Goal: Task Accomplishment & Management: Manage account settings

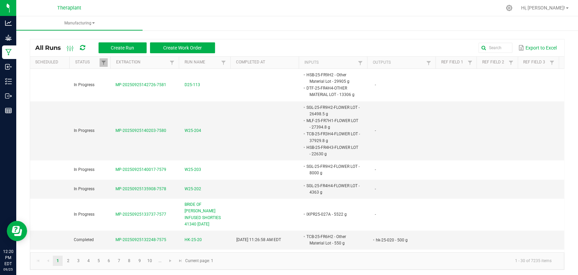
click at [482, 39] on kendo-grid "All Runs Create Run Create Work Order Export to Excel Scheduled Status Extracti…" at bounding box center [297, 154] width 535 height 231
click at [487, 43] on input "text" at bounding box center [426, 48] width 173 height 10
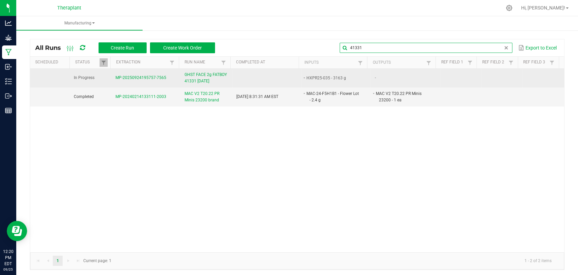
type input "41331"
click at [198, 77] on span "GHST FACE 2g FATBOY 41331 09/24/25" at bounding box center [207, 77] width 44 height 13
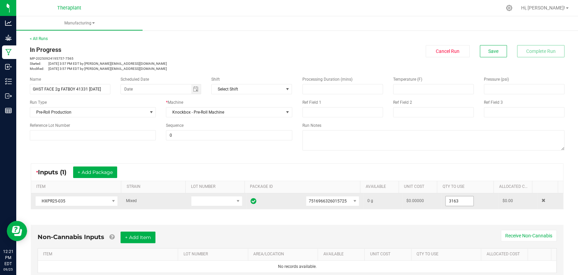
click at [454, 196] on input "3163" at bounding box center [460, 200] width 28 height 9
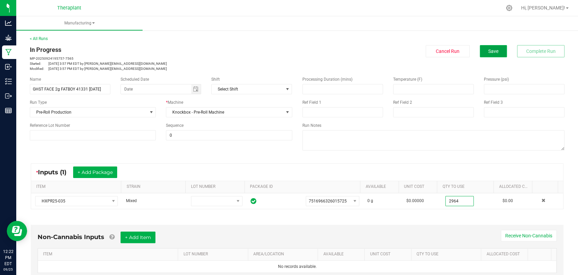
type input "2964.0000 g"
click at [490, 49] on span "Save" at bounding box center [493, 50] width 10 height 5
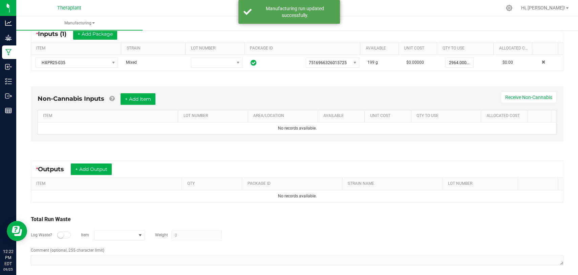
scroll to position [142, 0]
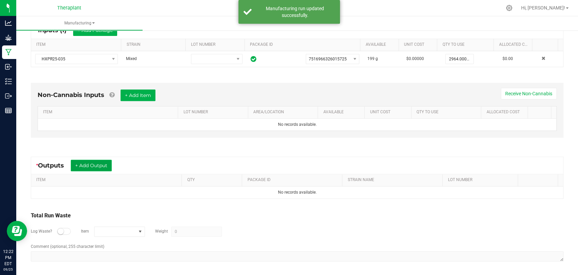
click at [92, 167] on button "+ Add Output" at bounding box center [91, 166] width 41 height 12
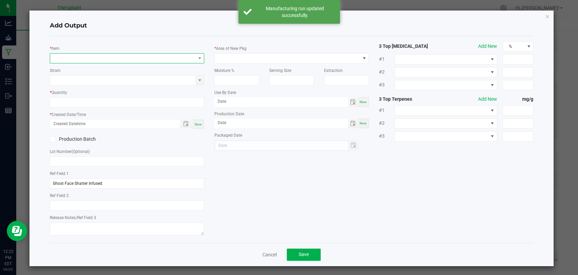
click at [105, 59] on span "NO DATA FOUND" at bounding box center [122, 58] width 145 height 9
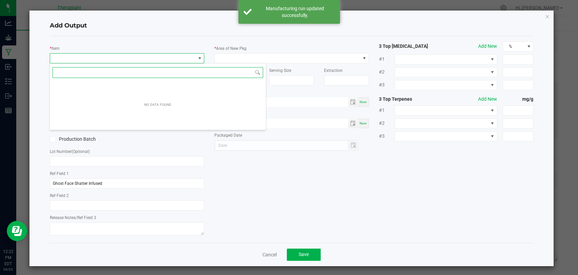
scroll to position [10, 152]
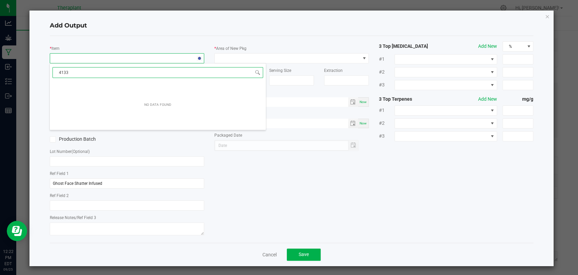
type input "41331"
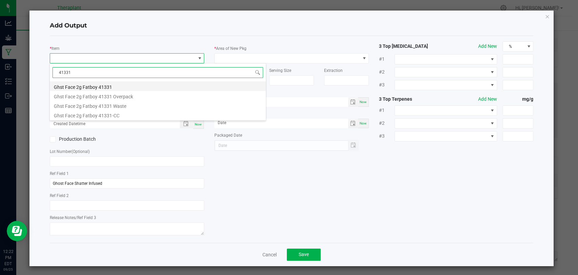
click at [108, 87] on li "Ghst Face 2g Fatboy 41331" at bounding box center [158, 85] width 216 height 9
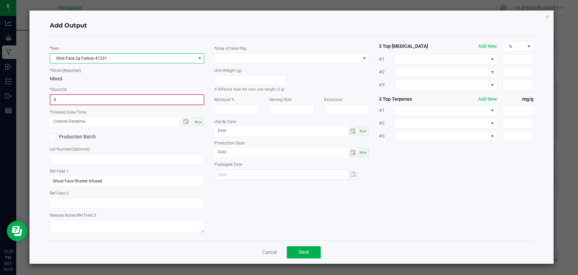
click at [103, 98] on input "0" at bounding box center [126, 99] width 153 height 9
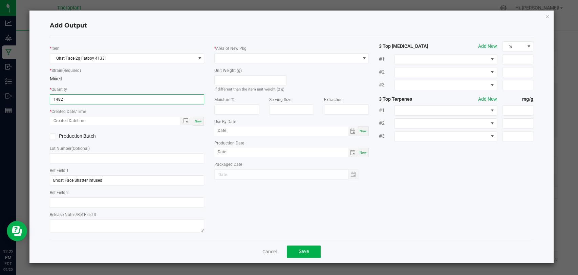
type input "1482 ea"
click at [197, 124] on div "Now" at bounding box center [198, 120] width 11 height 9
type input "09/25/2025 12:22 PM"
type input "[DATE]"
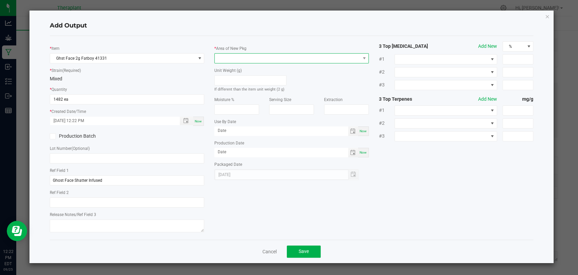
click at [232, 55] on span at bounding box center [287, 58] width 145 height 9
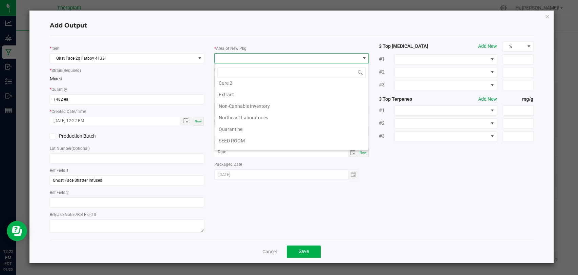
scroll to position [127, 0]
click at [235, 119] on li "Vault 2" at bounding box center [292, 122] width 154 height 12
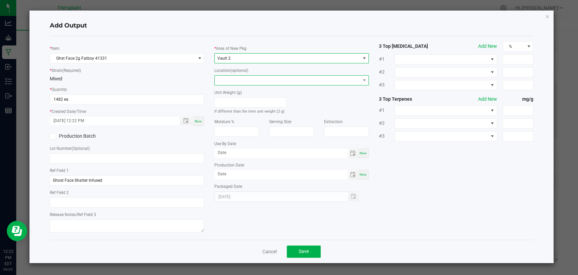
click at [236, 76] on span at bounding box center [287, 80] width 145 height 9
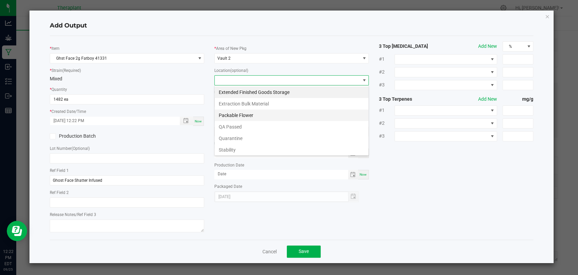
scroll to position [35, 0]
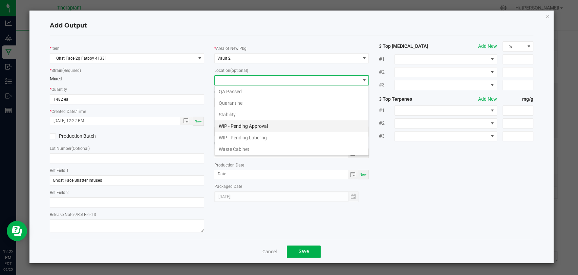
click at [244, 127] on li "WIP - Pending Approval" at bounding box center [292, 126] width 154 height 12
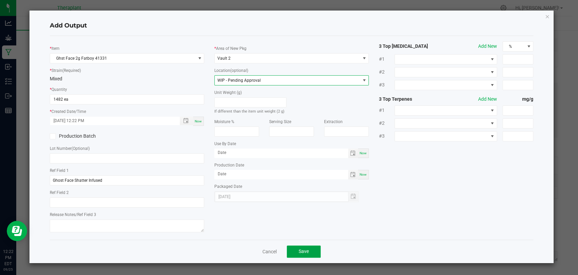
click at [301, 251] on span "Save" at bounding box center [304, 250] width 10 height 5
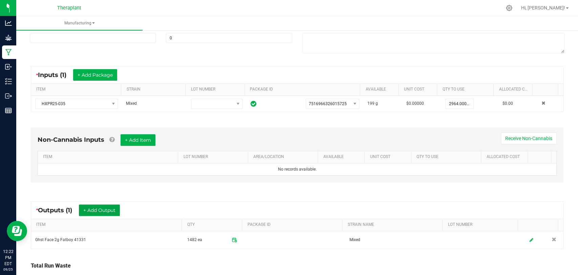
scroll to position [0, 0]
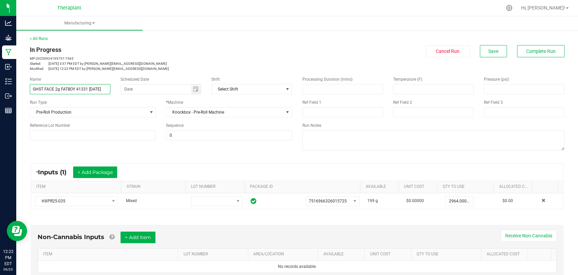
drag, startPoint x: 35, startPoint y: 89, endPoint x: 126, endPoint y: 96, distance: 91.6
click at [126, 96] on div "Name GHST FACE 2g FATBOY 41331 09/24/25 Scheduled Date Shift Select Shift Run T…" at bounding box center [161, 108] width 273 height 74
click at [163, 72] on div "Name GHST FACE 2g FATBOY 41331 09/24/25 Scheduled Date Shift Select Shift Run T…" at bounding box center [161, 108] width 273 height 74
click at [526, 48] on span "Complete Run" at bounding box center [540, 50] width 29 height 5
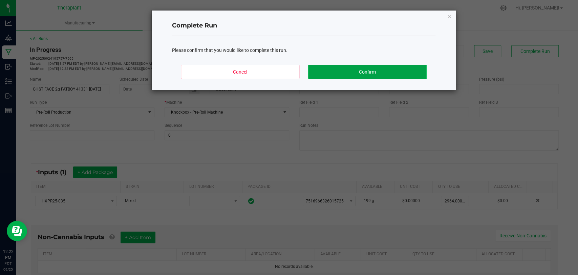
click at [362, 67] on button "Confirm" at bounding box center [367, 72] width 119 height 14
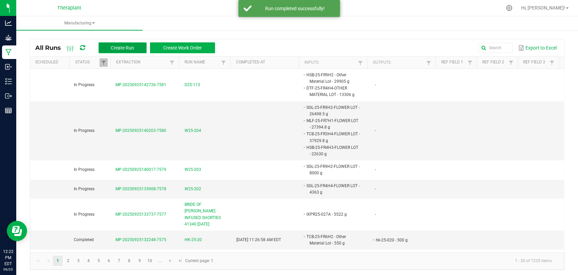
click at [138, 49] on button "Create Run" at bounding box center [123, 47] width 48 height 11
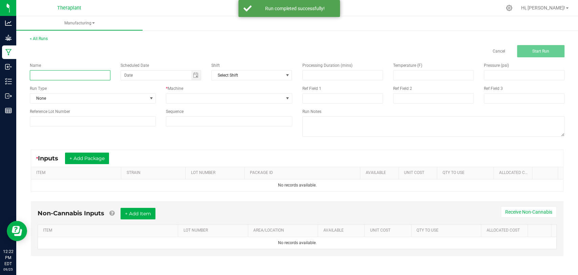
click at [88, 70] on input at bounding box center [70, 75] width 81 height 10
paste input "GHST FACE 2g FATBOY 41331 09/24/25"
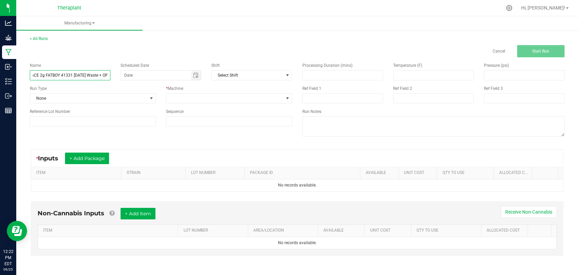
scroll to position [0, 21]
type input "GHST FACE 2g FATBOY 41331 09/24/25 Waste + OP"
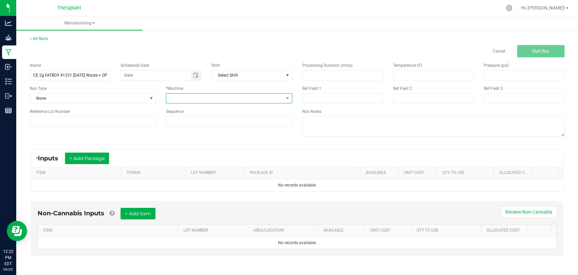
click at [195, 98] on span at bounding box center [224, 97] width 117 height 9
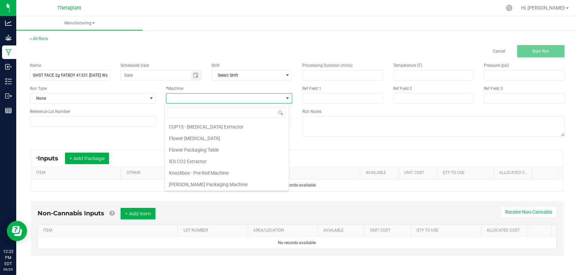
scroll to position [35, 0]
click at [198, 157] on li "Knockbox - Pre-Roll Machine" at bounding box center [227, 161] width 124 height 12
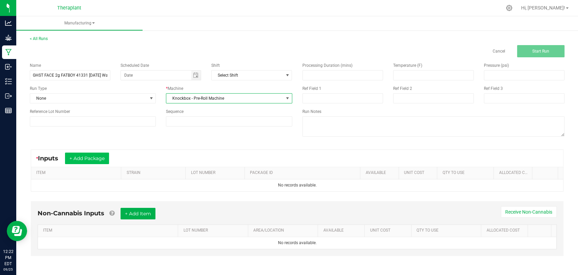
drag, startPoint x: 95, startPoint y: 151, endPoint x: 95, endPoint y: 156, distance: 5.4
click at [95, 153] on div "* Inputs + Add Package" at bounding box center [297, 158] width 532 height 17
click at [95, 157] on button "+ Add Package" at bounding box center [87, 158] width 44 height 12
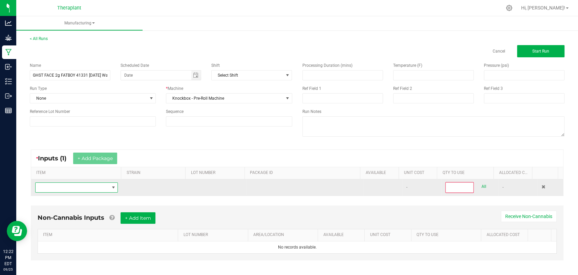
click at [91, 187] on span "NO DATA FOUND" at bounding box center [72, 187] width 73 height 9
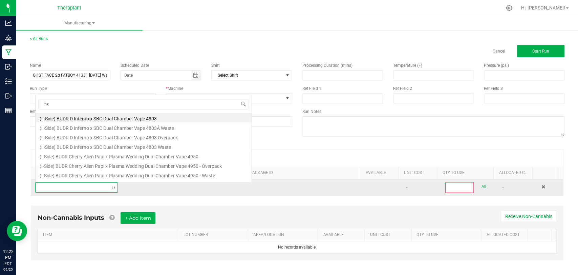
scroll to position [10, 80]
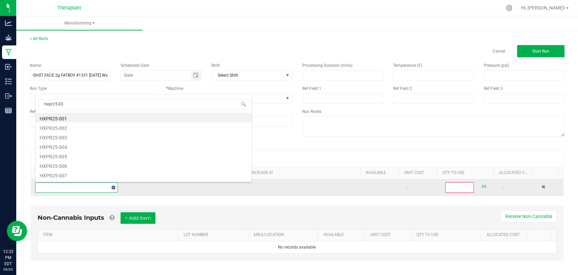
type input "hxpr25-035"
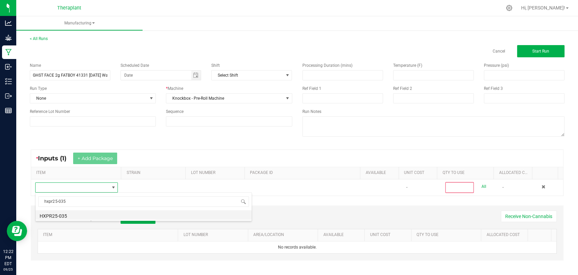
click at [65, 215] on li "HXPR25-035" at bounding box center [144, 214] width 216 height 9
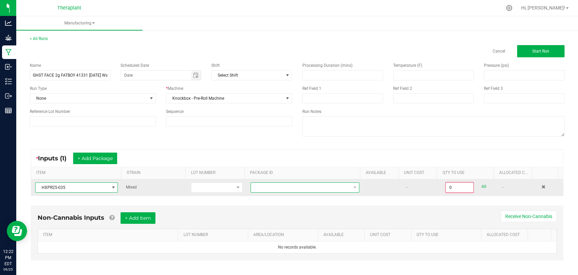
click at [261, 185] on span "NO DATA FOUND" at bounding box center [301, 187] width 100 height 9
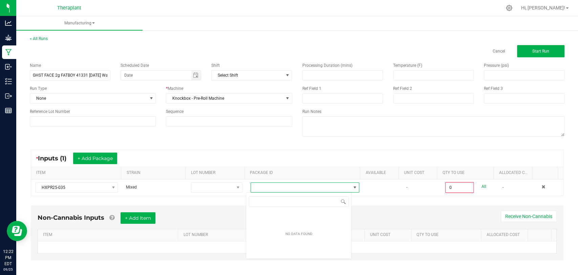
scroll to position [10, 106]
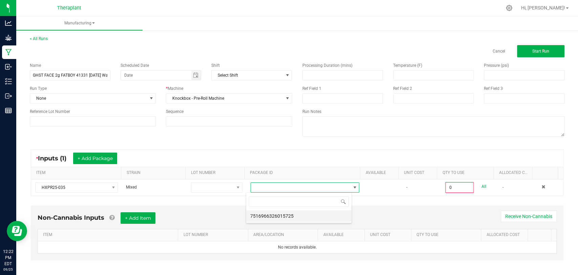
click at [262, 217] on li "7516966326015725" at bounding box center [298, 216] width 105 height 12
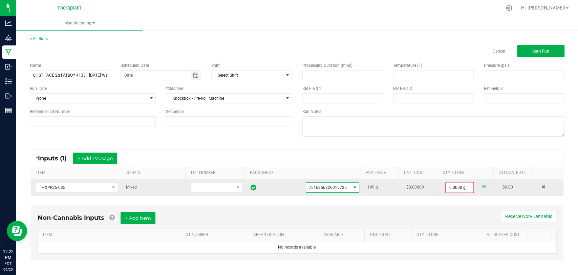
click at [474, 187] on div "All" at bounding box center [480, 186] width 12 height 9
click at [481, 186] on link "All" at bounding box center [483, 186] width 5 height 9
type input "199.0000 g"
click at [543, 49] on span "Start Run" at bounding box center [540, 51] width 17 height 5
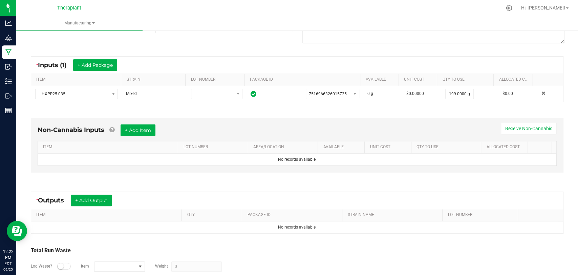
scroll to position [142, 0]
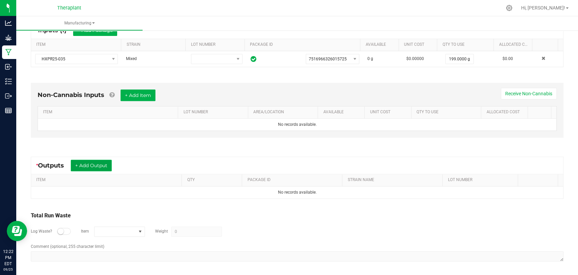
click at [108, 160] on button "+ Add Output" at bounding box center [91, 166] width 41 height 12
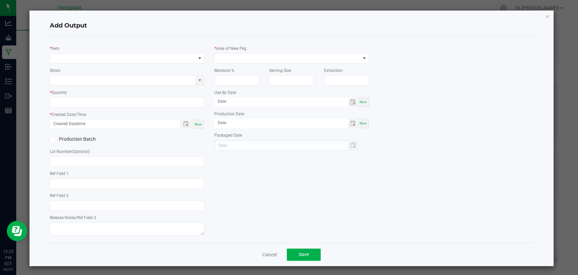
type input "Ghost Face Shatter Infused"
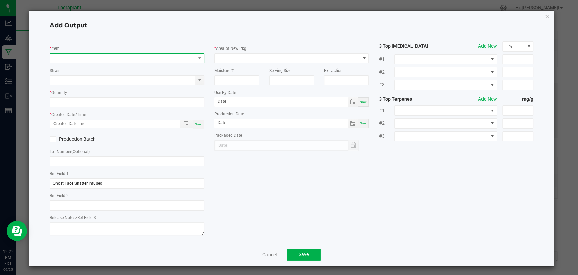
click at [132, 60] on span "NO DATA FOUND" at bounding box center [122, 58] width 145 height 9
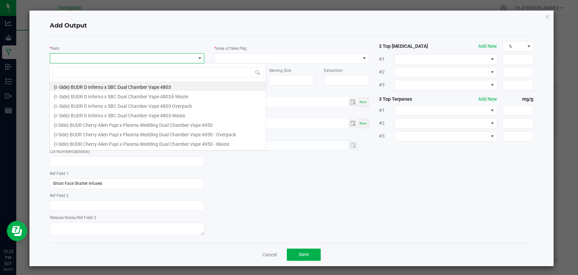
scroll to position [10, 152]
type input "41331"
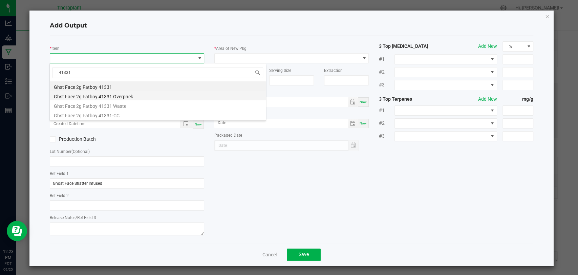
click at [121, 96] on li "Ghst Face 2g Fatboy 41331 Overpack" at bounding box center [158, 95] width 216 height 9
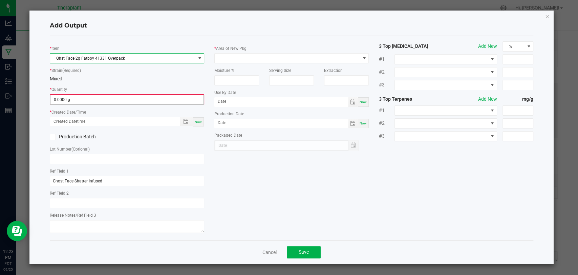
click at [99, 97] on input "0.0000 g" at bounding box center [126, 99] width 153 height 9
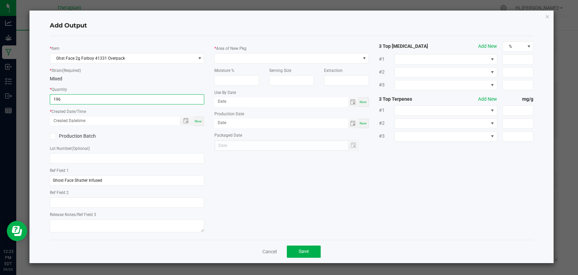
type input "196.0000 g"
click at [199, 121] on span "Now" at bounding box center [198, 121] width 7 height 4
type input "09/25/2025 12:23 PM"
type input "[DATE]"
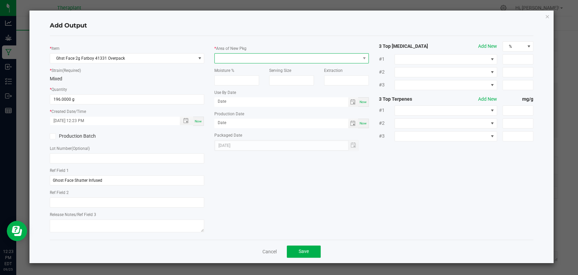
click at [232, 61] on span at bounding box center [287, 58] width 145 height 9
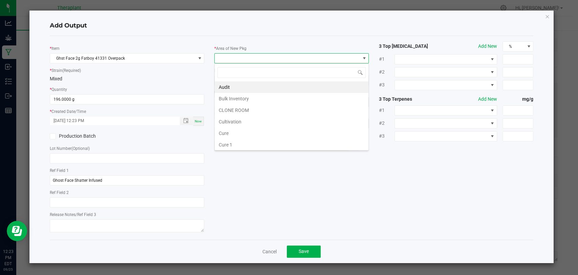
scroll to position [127, 0]
click at [228, 145] on li "Waste" at bounding box center [292, 145] width 154 height 12
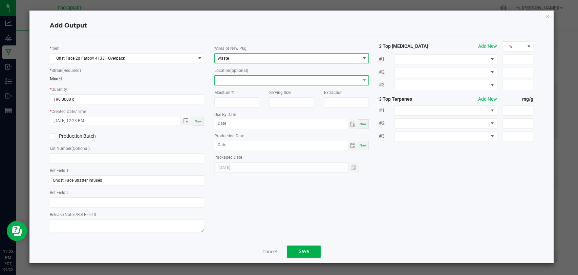
click at [231, 78] on span at bounding box center [287, 80] width 145 height 9
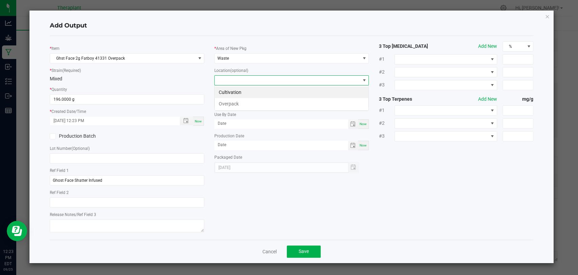
scroll to position [10, 154]
click at [235, 103] on li "Overpack" at bounding box center [292, 104] width 154 height 12
click at [306, 249] on span "Save" at bounding box center [304, 250] width 10 height 5
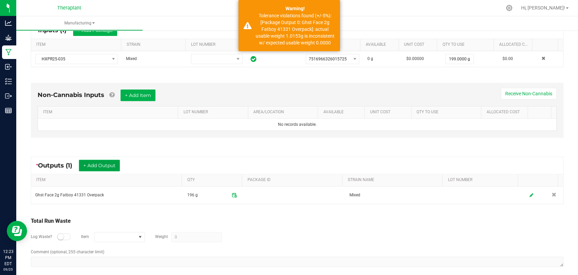
click at [120, 164] on button "+ Add Output" at bounding box center [99, 166] width 41 height 12
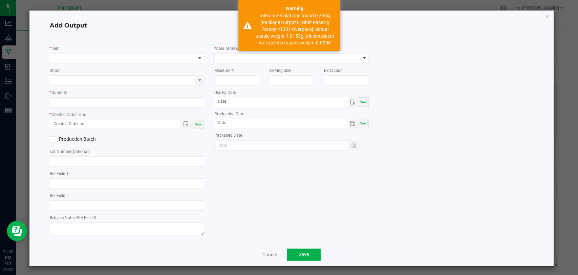
type input "Ghost Face Shatter Infused"
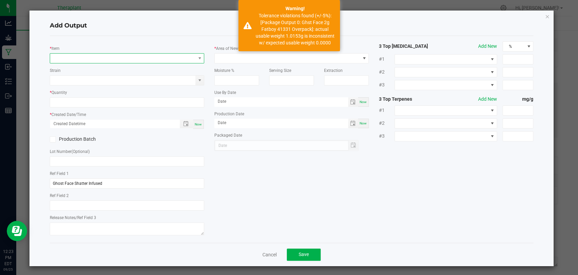
click at [134, 58] on span "NO DATA FOUND" at bounding box center [122, 58] width 145 height 9
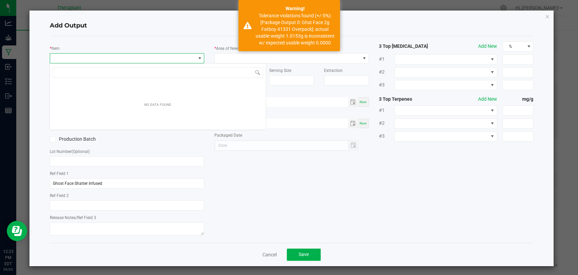
scroll to position [0, 0]
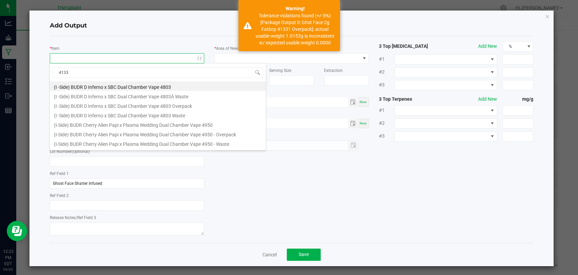
type input "41331"
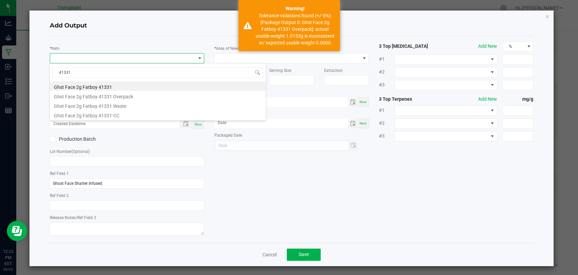
click at [110, 103] on li "Ghst Face 2g Fatboy 41331 Waste" at bounding box center [158, 104] width 216 height 9
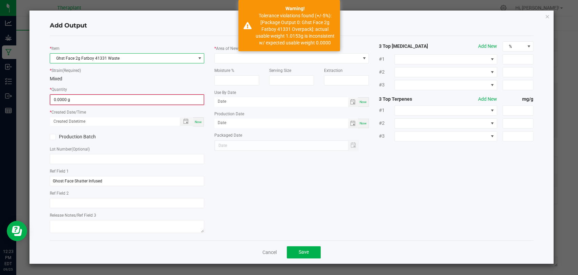
click at [99, 102] on input "0.0000 g" at bounding box center [126, 99] width 153 height 9
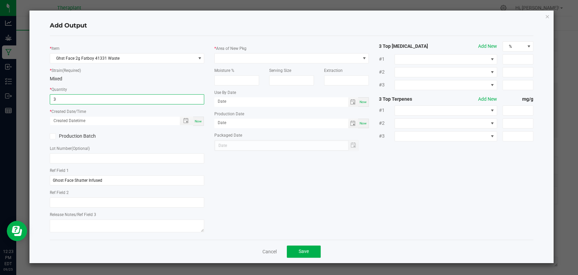
type input "3.0000 g"
click at [202, 120] on div "Now" at bounding box center [198, 120] width 11 height 9
type input "09/25/2025 12:23 PM"
type input "[DATE]"
click at [237, 47] on label "Area of New Pkg" at bounding box center [231, 48] width 30 height 6
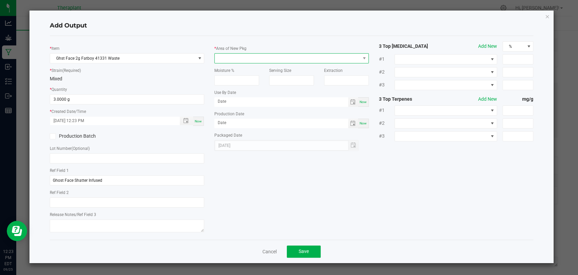
click at [237, 58] on span at bounding box center [287, 58] width 145 height 9
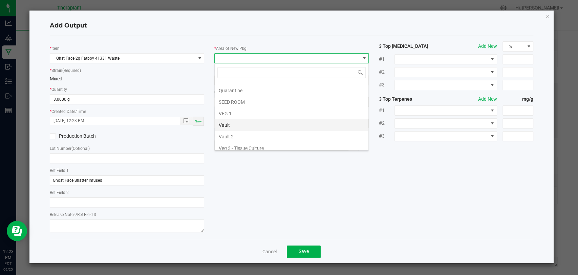
scroll to position [127, 0]
click at [235, 119] on li "Vault 2" at bounding box center [292, 122] width 154 height 12
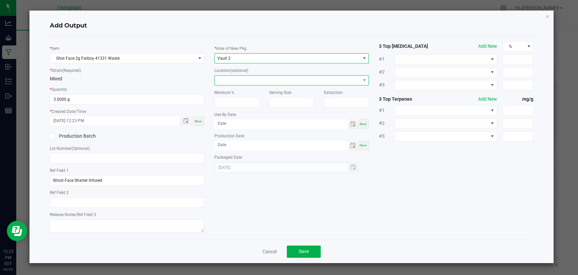
click at [236, 77] on span at bounding box center [287, 80] width 145 height 9
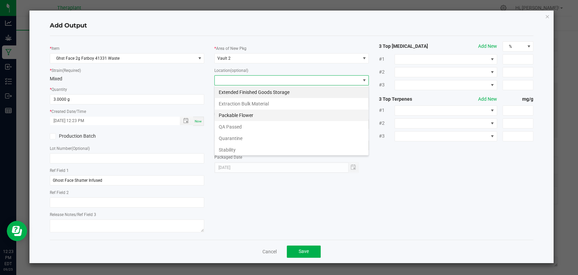
scroll to position [10, 154]
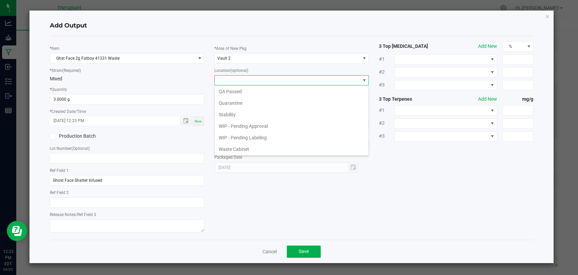
click at [236, 145] on li "Waste Cabinet" at bounding box center [292, 149] width 154 height 12
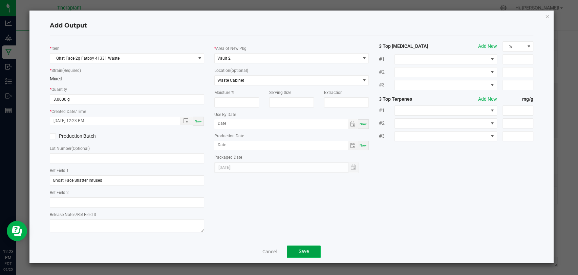
click at [301, 252] on span "Save" at bounding box center [304, 250] width 10 height 5
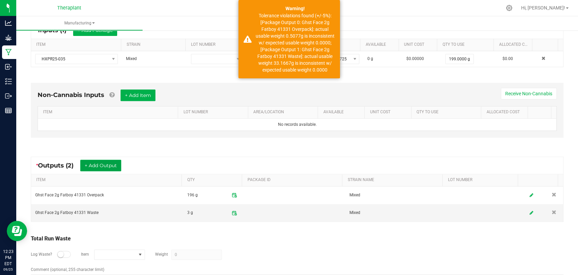
scroll to position [0, 0]
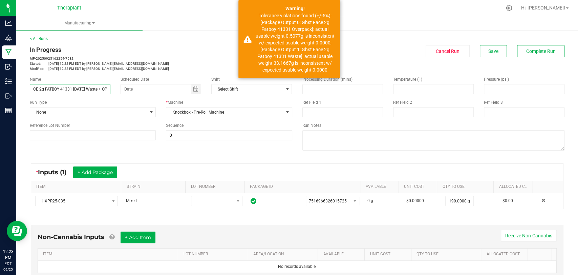
drag, startPoint x: 32, startPoint y: 89, endPoint x: 157, endPoint y: 96, distance: 125.1
click at [157, 98] on div "Name GHST FACE 2g FATBOY 41331 09/24/25 Waste + OP Scheduled Date Shift Select …" at bounding box center [161, 108] width 273 height 74
click at [150, 68] on p "Modified: Sep 25, 2025 12:22 PM EDT by d.tucker@theraplant.com" at bounding box center [161, 68] width 262 height 5
click at [517, 49] on button "Complete Run" at bounding box center [540, 51] width 47 height 12
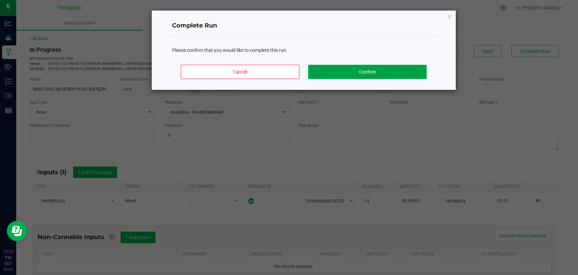
click at [379, 76] on button "Confirm" at bounding box center [367, 72] width 119 height 14
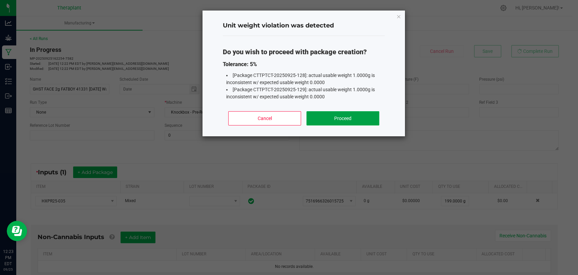
click at [363, 113] on button "Proceed" at bounding box center [342, 118] width 73 height 14
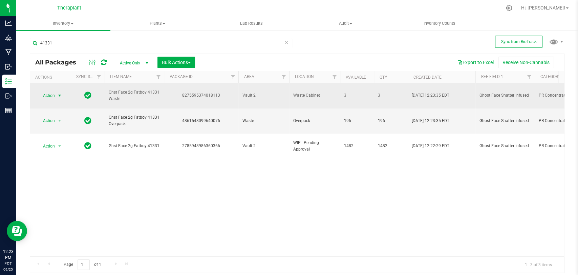
type input "41331"
click at [54, 95] on span "Action" at bounding box center [46, 95] width 18 height 9
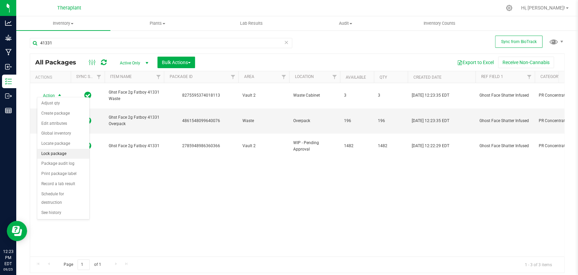
click at [69, 152] on li "Lock package" at bounding box center [63, 154] width 52 height 10
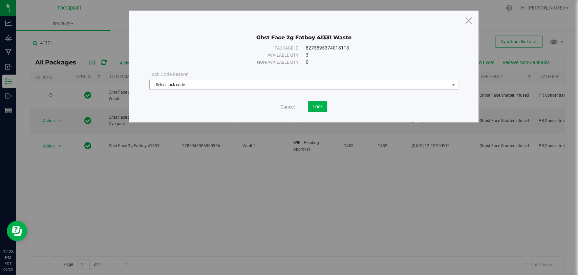
click at [179, 82] on span "Select lock code" at bounding box center [299, 84] width 299 height 9
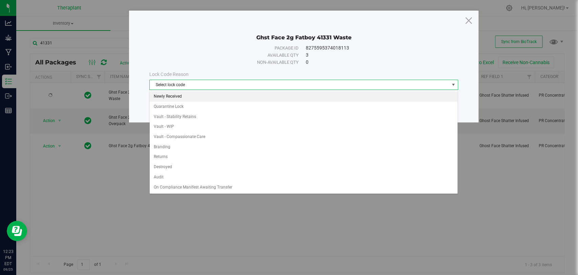
click at [165, 100] on li "Newly Received" at bounding box center [304, 96] width 308 height 10
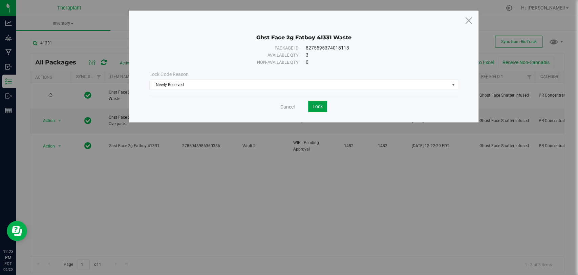
click at [313, 109] on button "Lock" at bounding box center [317, 107] width 19 height 12
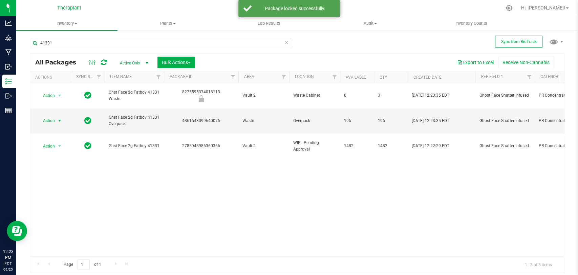
click at [59, 118] on span "select" at bounding box center [59, 120] width 5 height 5
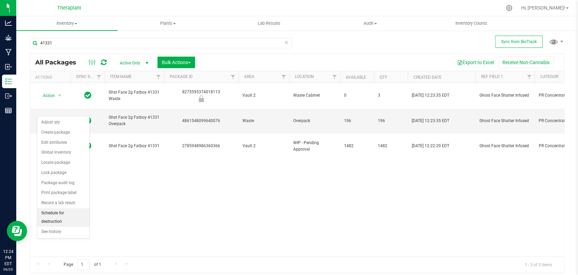
click at [63, 215] on li "Schedule for destruction" at bounding box center [63, 217] width 52 height 19
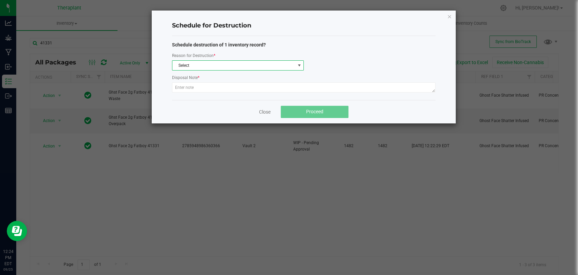
click at [211, 64] on span "Select" at bounding box center [233, 65] width 123 height 9
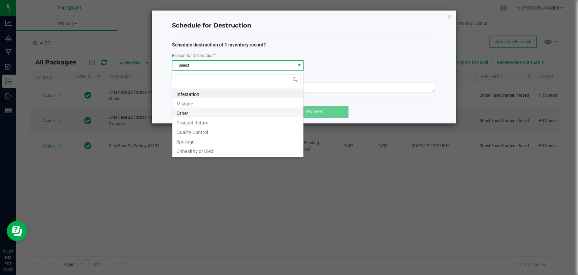
scroll to position [10, 132]
click at [184, 111] on li "Other" at bounding box center [237, 111] width 131 height 9
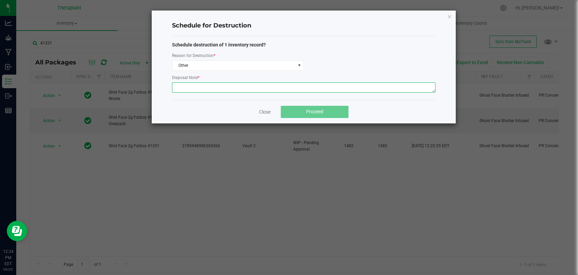
click at [195, 88] on textarea at bounding box center [303, 87] width 263 height 10
type textarea "Digitally destroying overpack from production run of NDC: 41331. -DT"
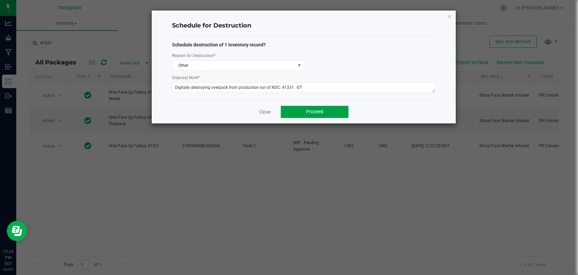
click at [299, 114] on button "Proceed" at bounding box center [315, 112] width 68 height 12
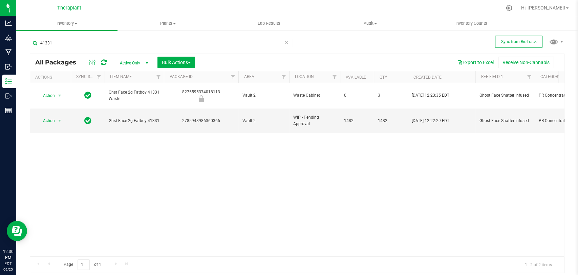
click at [285, 41] on icon at bounding box center [286, 42] width 5 height 8
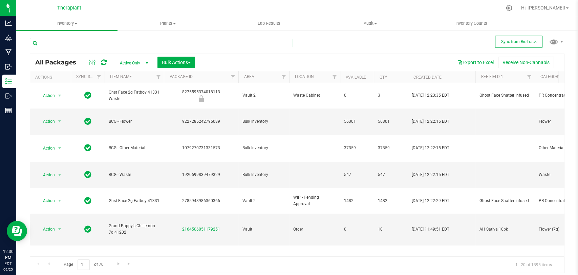
click at [108, 45] on input "text" at bounding box center [161, 43] width 262 height 10
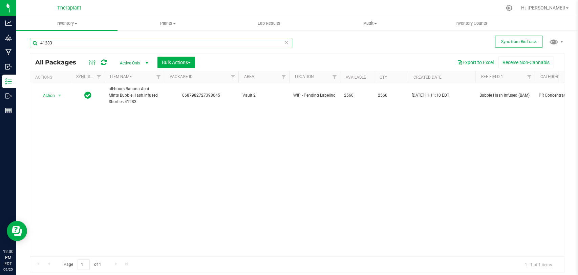
type input "41283"
click at [287, 41] on icon at bounding box center [286, 42] width 5 height 8
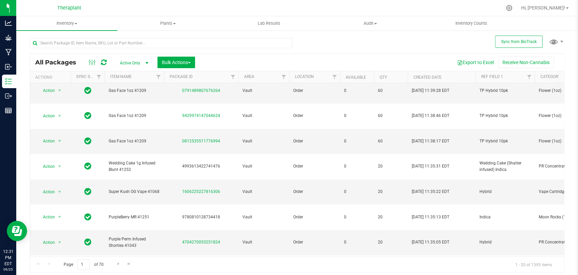
scroll to position [309, 0]
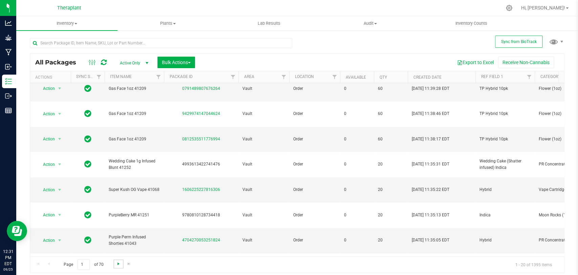
click at [120, 261] on span "Go to the next page" at bounding box center [118, 263] width 5 height 5
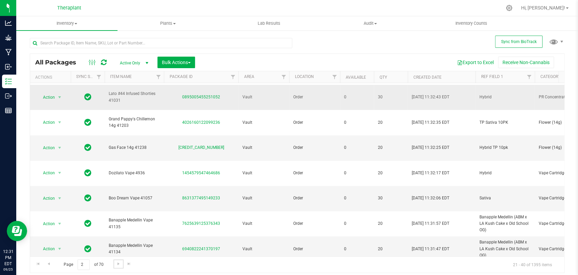
scroll to position [337, 0]
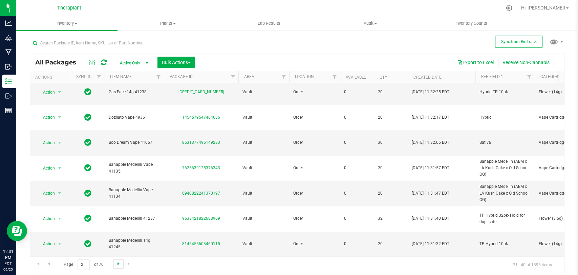
click at [119, 263] on span "Go to the next page" at bounding box center [118, 263] width 5 height 5
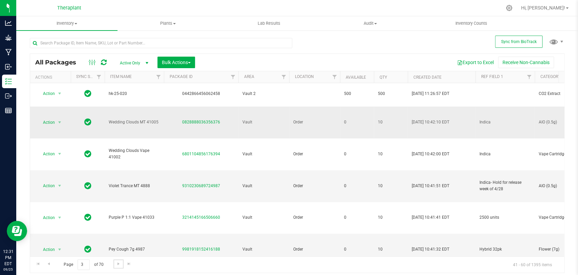
scroll to position [360, 0]
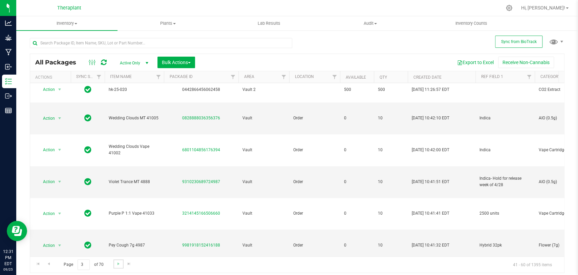
click at [116, 266] on link "Go to the next page" at bounding box center [118, 263] width 10 height 9
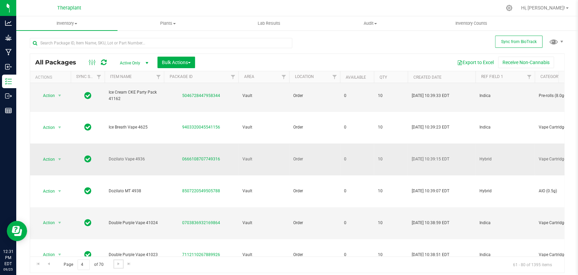
scroll to position [428, 0]
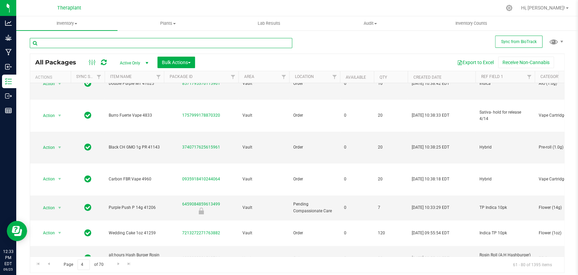
click at [170, 43] on input "text" at bounding box center [161, 43] width 262 height 10
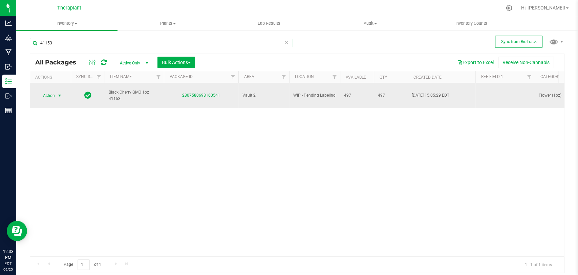
type input "41153"
click at [57, 95] on span "select" at bounding box center [60, 95] width 8 height 9
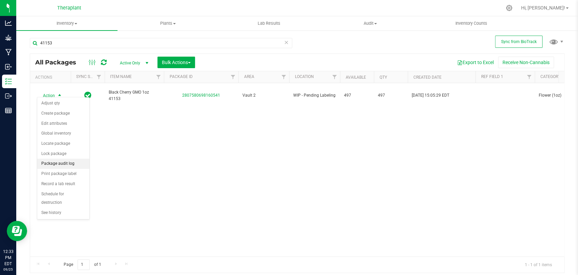
click at [68, 162] on li "Package audit log" at bounding box center [63, 163] width 52 height 10
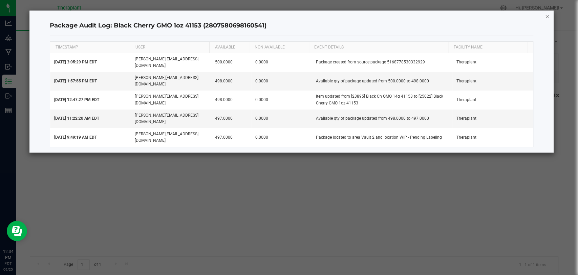
click at [547, 17] on icon "button" at bounding box center [547, 16] width 5 height 8
